Goal: Check status: Check status

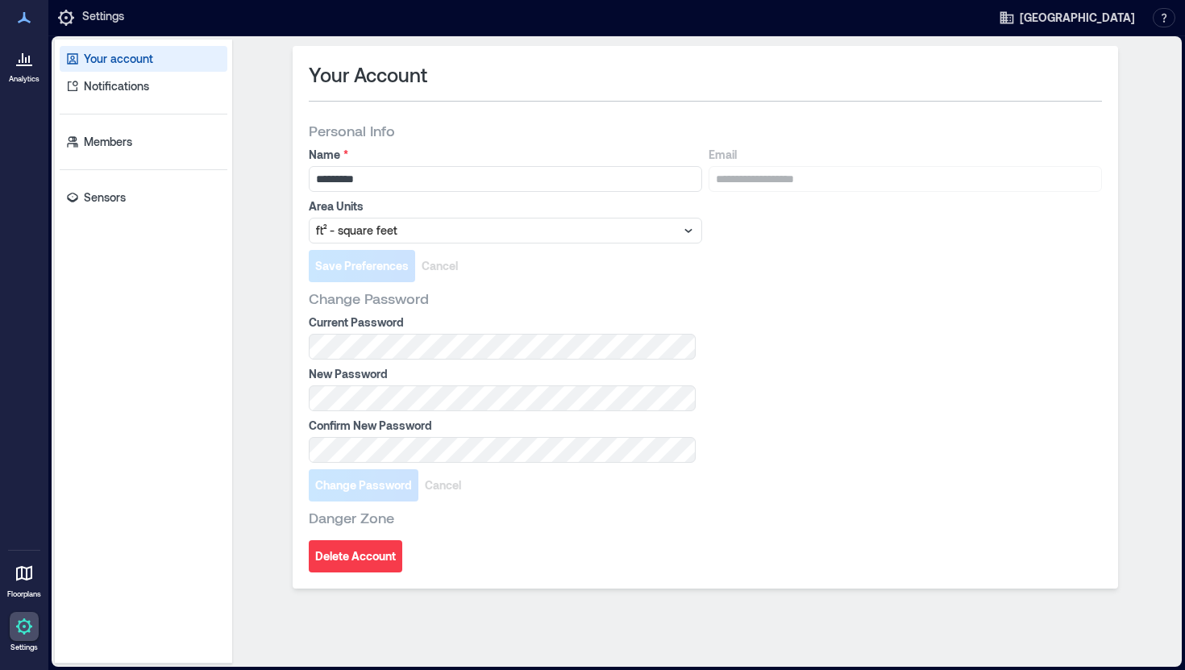
click at [13, 66] on div at bounding box center [24, 58] width 29 height 29
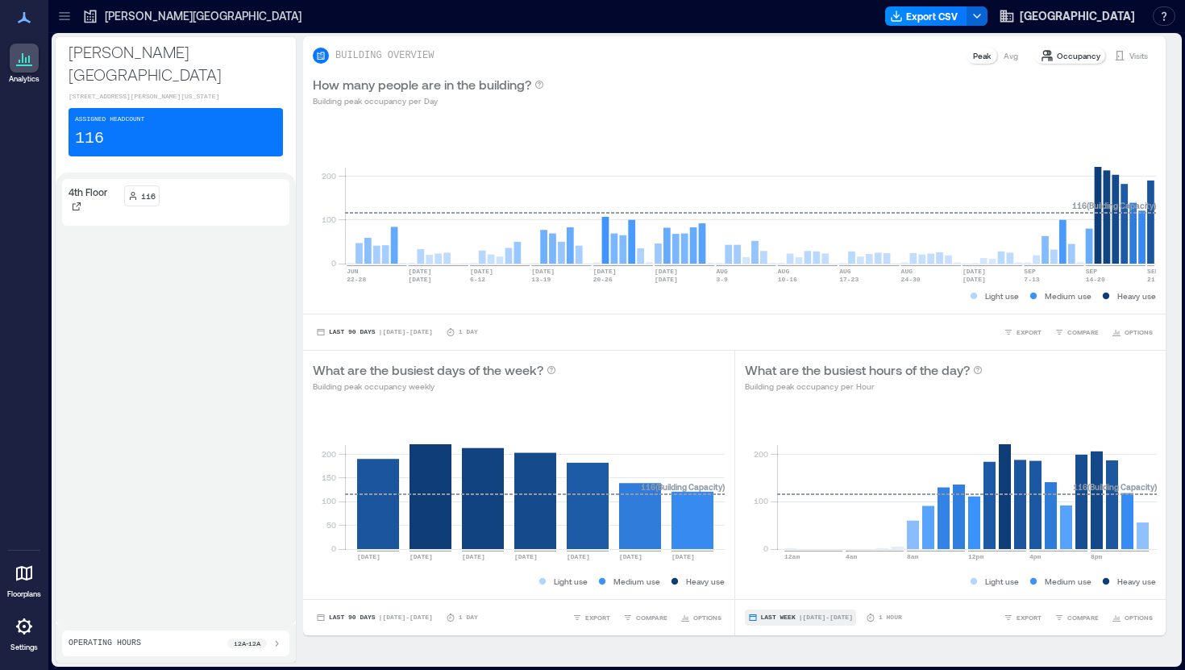
click at [786, 617] on span "Last Week" at bounding box center [778, 617] width 35 height 0
click at [785, 592] on span "Custom" at bounding box center [777, 587] width 35 height 11
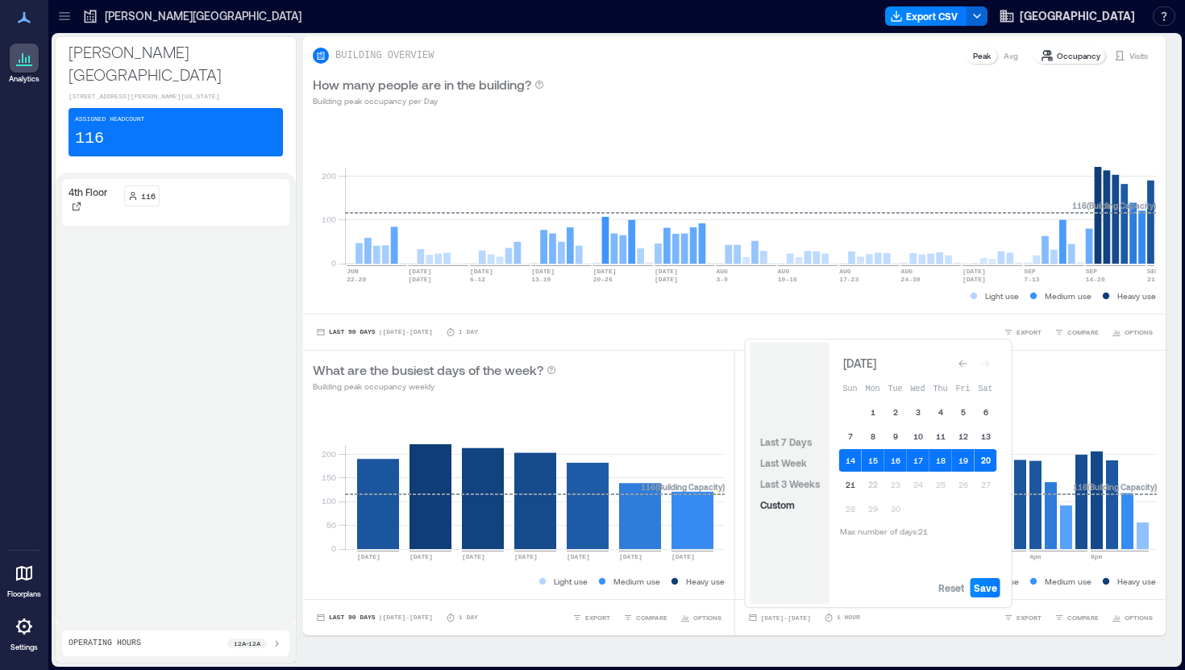
click at [983, 457] on button "20" at bounding box center [985, 460] width 23 height 23
click at [987, 585] on span "Save" at bounding box center [985, 587] width 23 height 13
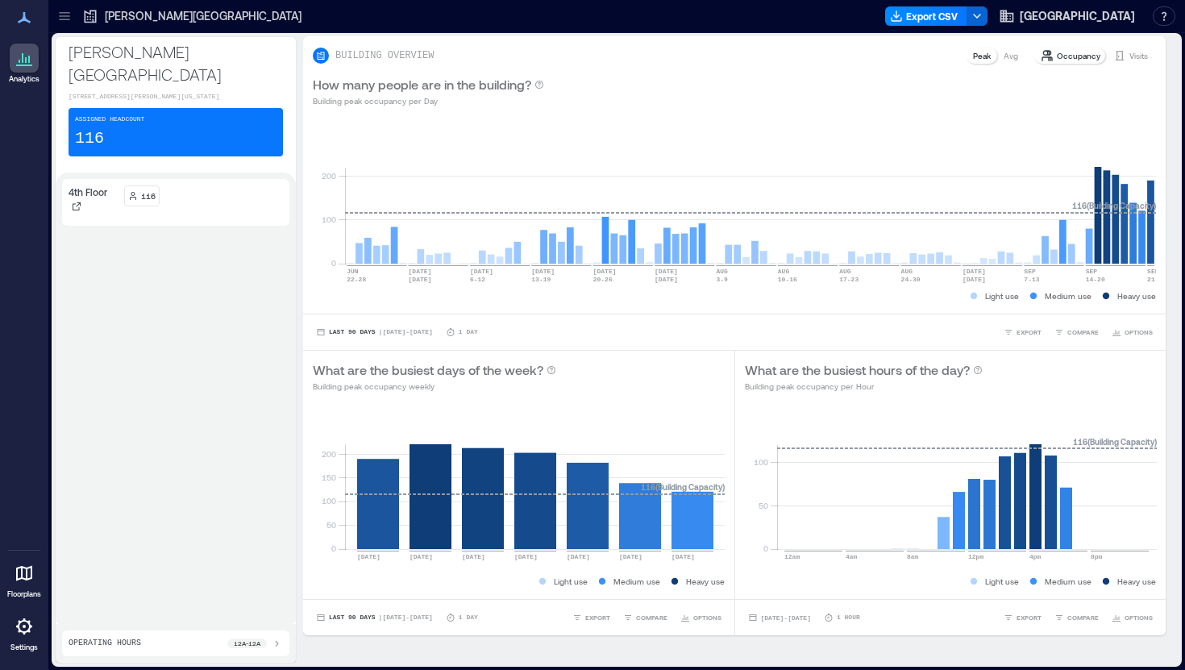
click at [1131, 54] on p "Visits" at bounding box center [1138, 55] width 19 height 13
